Goal: Task Accomplishment & Management: Manage account settings

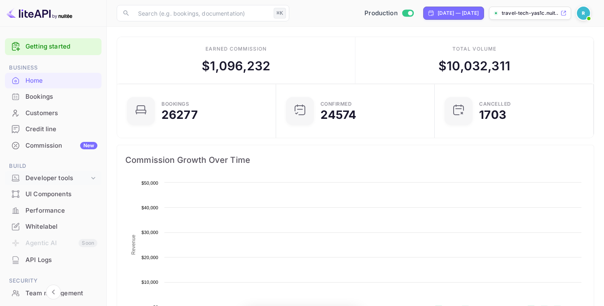
click at [39, 170] on span "Build" at bounding box center [53, 166] width 97 height 9
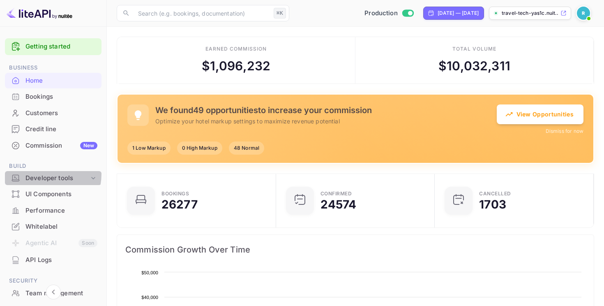
click at [39, 174] on div "Developer tools" at bounding box center [57, 178] width 64 height 9
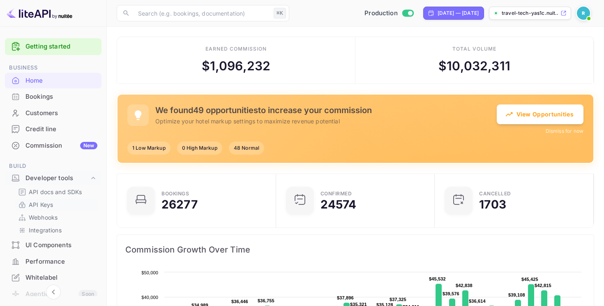
click at [46, 207] on p "API Keys" at bounding box center [41, 204] width 24 height 9
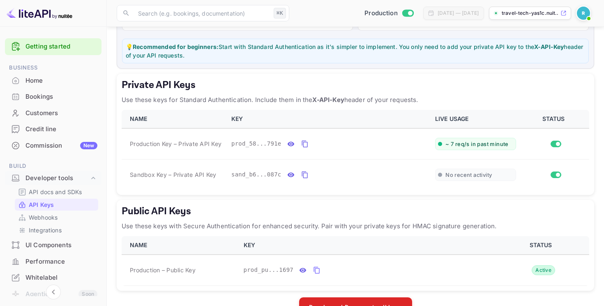
scroll to position [102, 0]
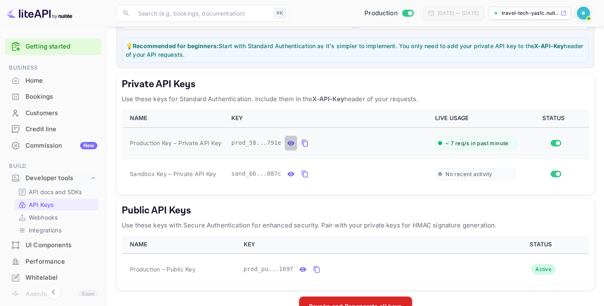
click at [292, 146] on icon "private api keys table" at bounding box center [290, 143] width 7 height 10
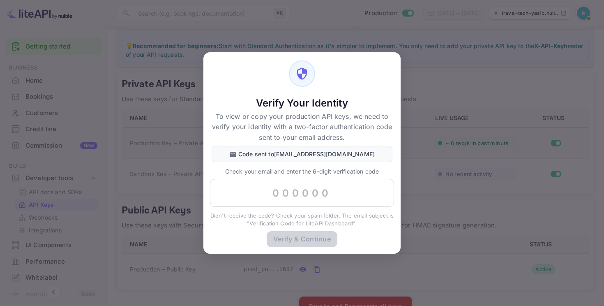
click at [174, 174] on div "Verify Your Identity To view or copy your production API keys, we need to verif…" at bounding box center [302, 153] width 604 height 306
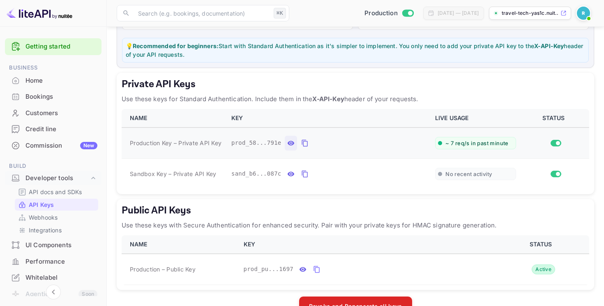
scroll to position [141, 0]
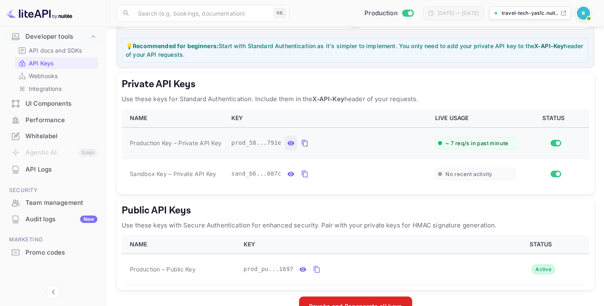
click at [44, 222] on div "Audit logs New" at bounding box center [61, 219] width 72 height 9
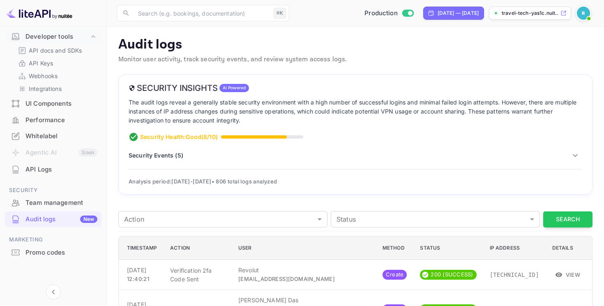
click at [156, 155] on p "Security Events ( 5 )" at bounding box center [156, 155] width 55 height 9
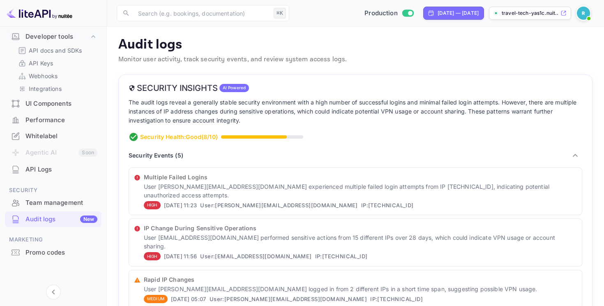
click at [156, 155] on p "Security Events ( 5 )" at bounding box center [156, 155] width 55 height 9
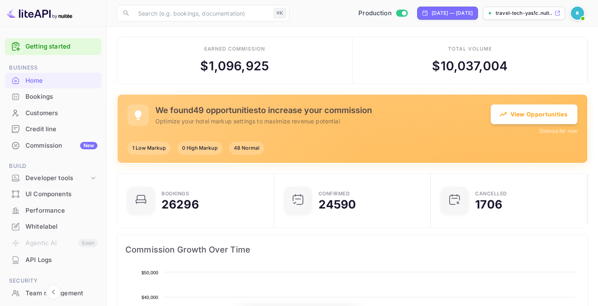
scroll to position [127, 146]
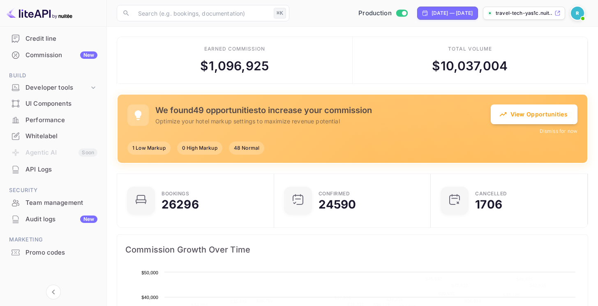
click at [55, 206] on div "Team management" at bounding box center [61, 202] width 72 height 9
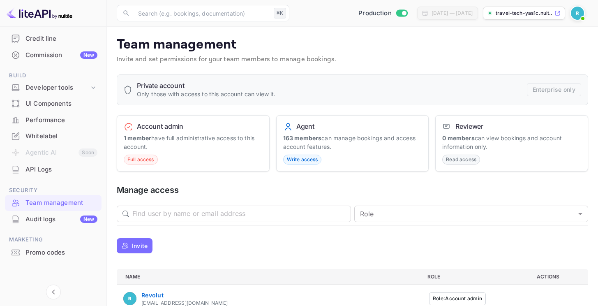
drag, startPoint x: 153, startPoint y: 146, endPoint x: 158, endPoint y: 119, distance: 27.3
click at [158, 119] on div "Account admin 1 member have full administrative access to this account. Full ac…" at bounding box center [193, 143] width 153 height 57
drag, startPoint x: 161, startPoint y: 132, endPoint x: 157, endPoint y: 134, distance: 4.3
click at [161, 132] on div "Account admin 1 member have full administrative access to this account. Full ac…" at bounding box center [193, 143] width 153 height 57
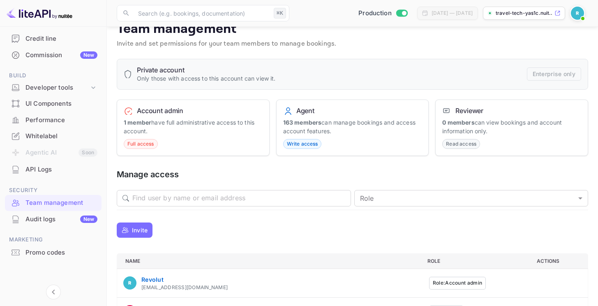
scroll to position [21, 0]
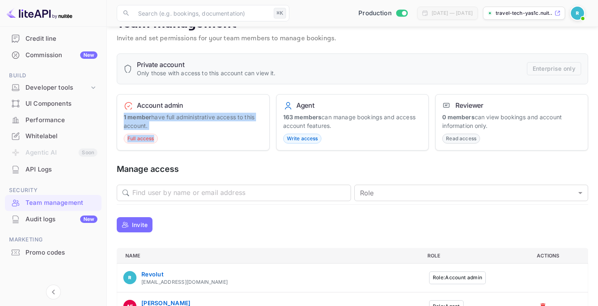
drag, startPoint x: 178, startPoint y: 110, endPoint x: 181, endPoint y: 143, distance: 33.0
click at [181, 143] on div "Account admin 1 member have full administrative access to this account. Full ac…" at bounding box center [193, 122] width 153 height 57
click at [182, 138] on div "Account admin 1 member have full administrative access to this account. Full ac…" at bounding box center [193, 122] width 153 height 57
click at [134, 222] on p "Invite" at bounding box center [140, 224] width 16 height 9
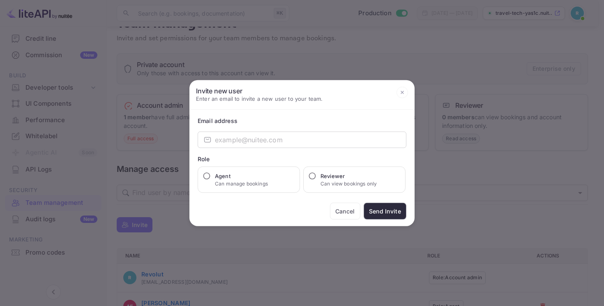
click at [252, 236] on div at bounding box center [302, 153] width 604 height 306
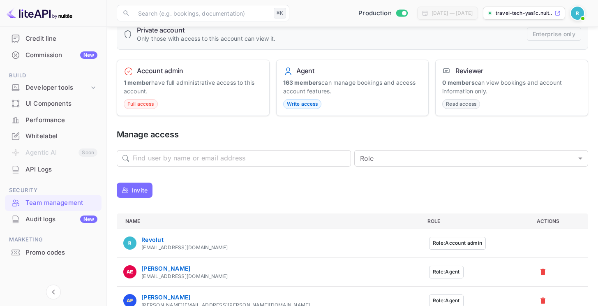
scroll to position [88, 0]
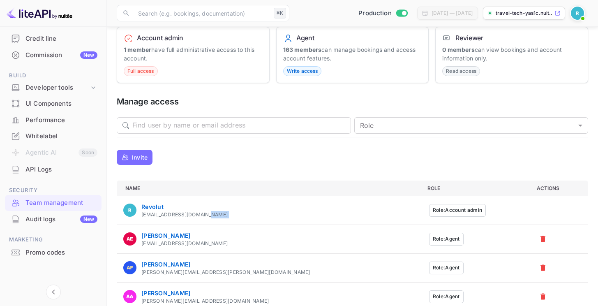
drag, startPoint x: 441, startPoint y: 211, endPoint x: 348, endPoint y: 211, distance: 92.5
click at [348, 211] on tr "Revolut travel-tech@revolut.com Role: Account admin" at bounding box center [352, 210] width 471 height 29
click at [393, 155] on div "Invite" at bounding box center [353, 157] width 472 height 20
click at [429, 208] on button "Role: Account admin" at bounding box center [457, 210] width 57 height 13
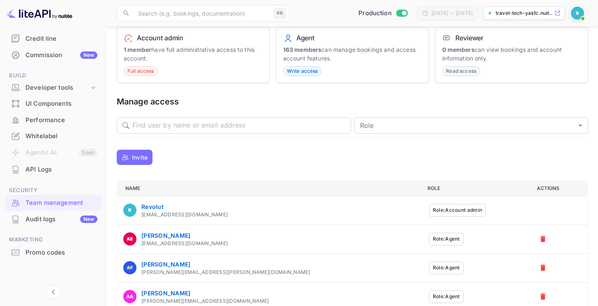
click at [399, 159] on div "Invite" at bounding box center [353, 157] width 472 height 20
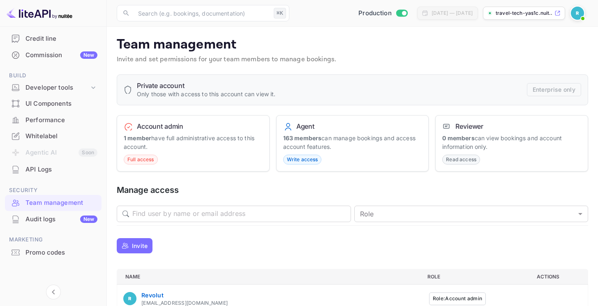
click at [430, 81] on div "Private account Only those with access to this account can view it. Enterprise …" at bounding box center [353, 89] width 472 height 31
